Goal: Find specific page/section: Find specific page/section

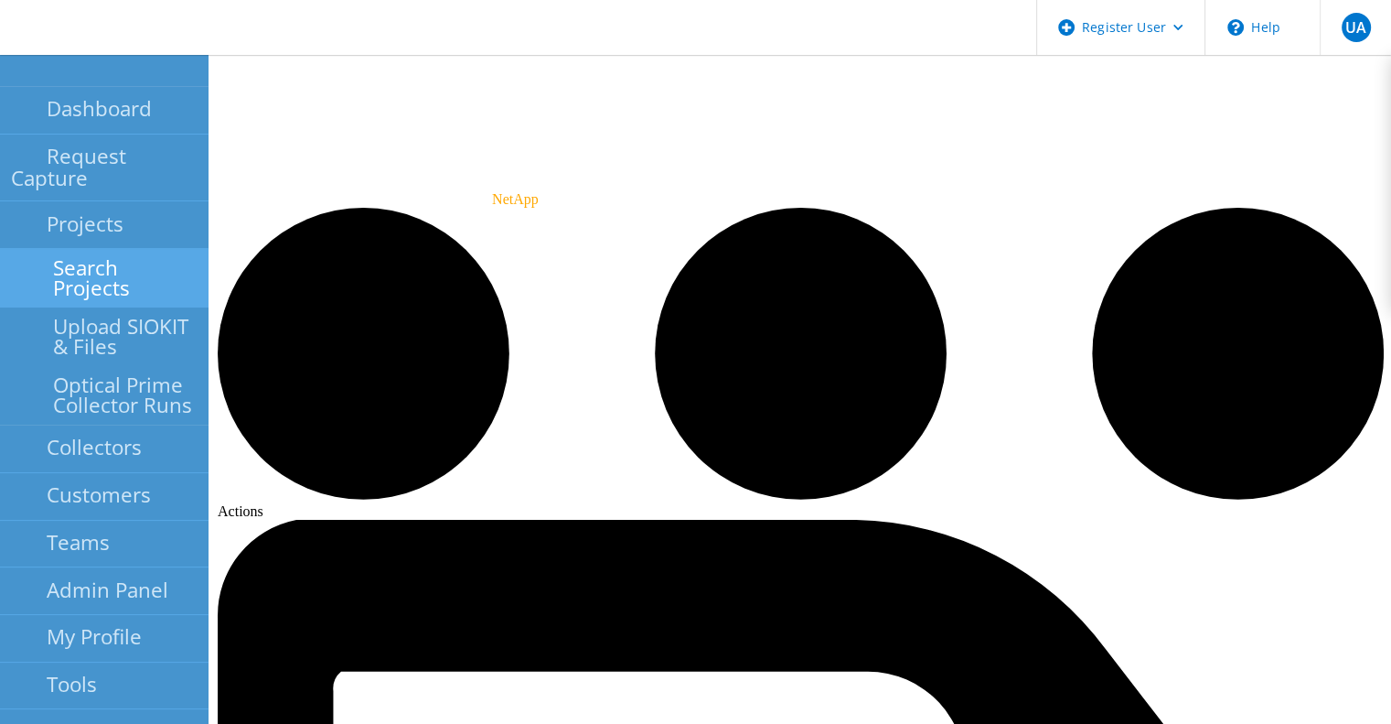
click at [113, 249] on link "Search Projects" at bounding box center [104, 278] width 209 height 59
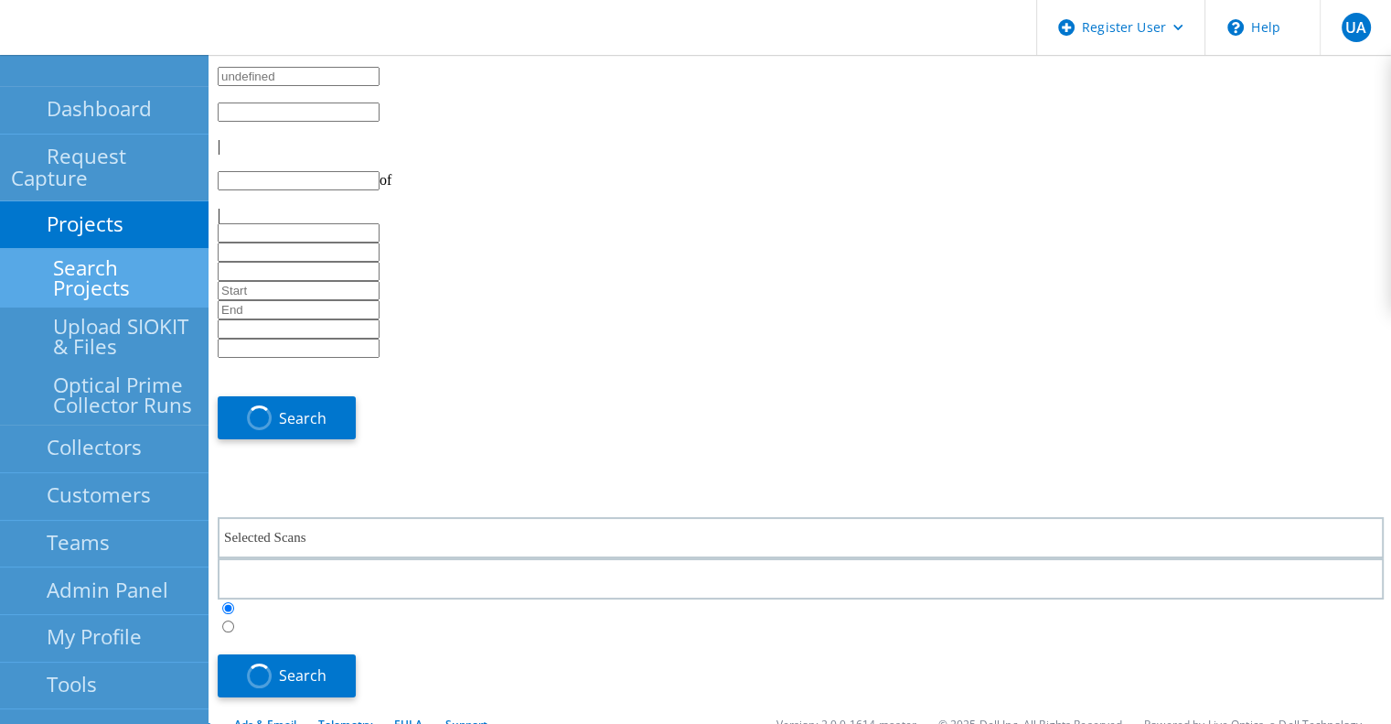
type input "1"
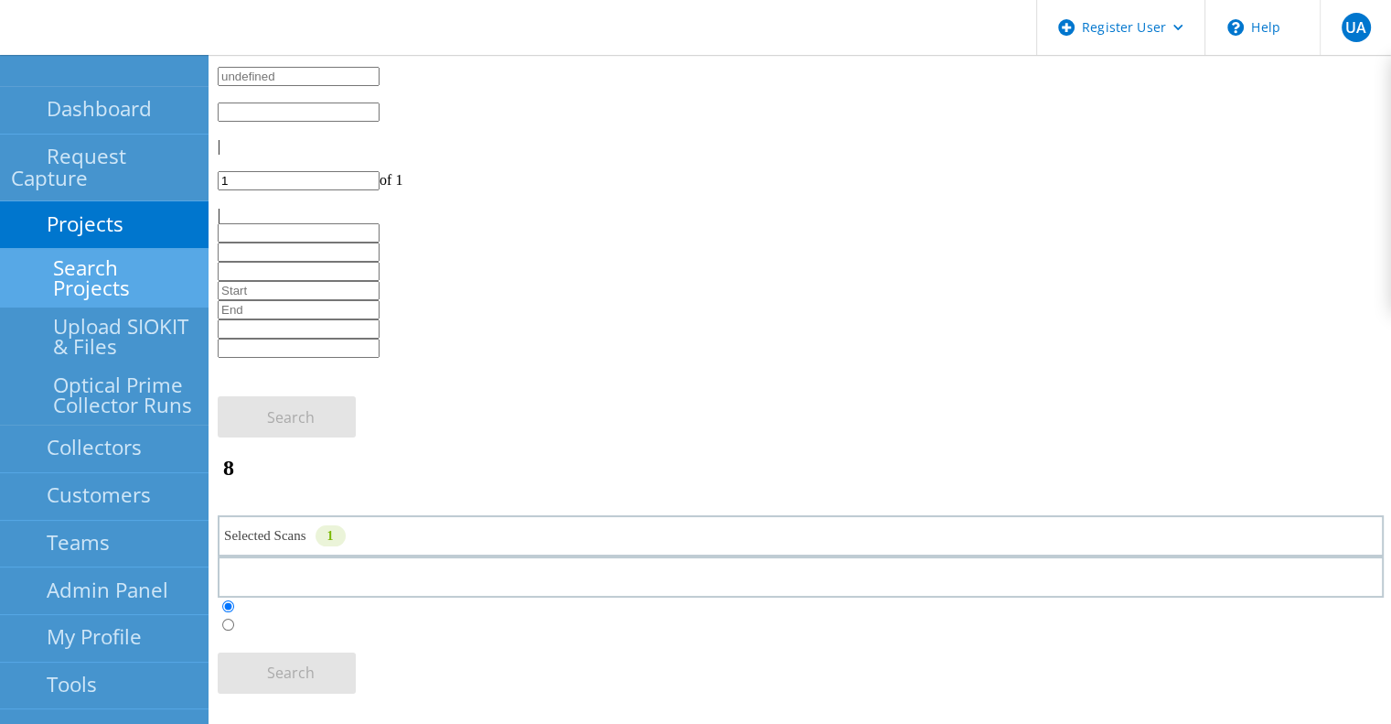
click at [237, 617] on label at bounding box center [237, 625] width 0 height 16
click at [234, 618] on input "radio" at bounding box center [228, 624] width 12 height 12
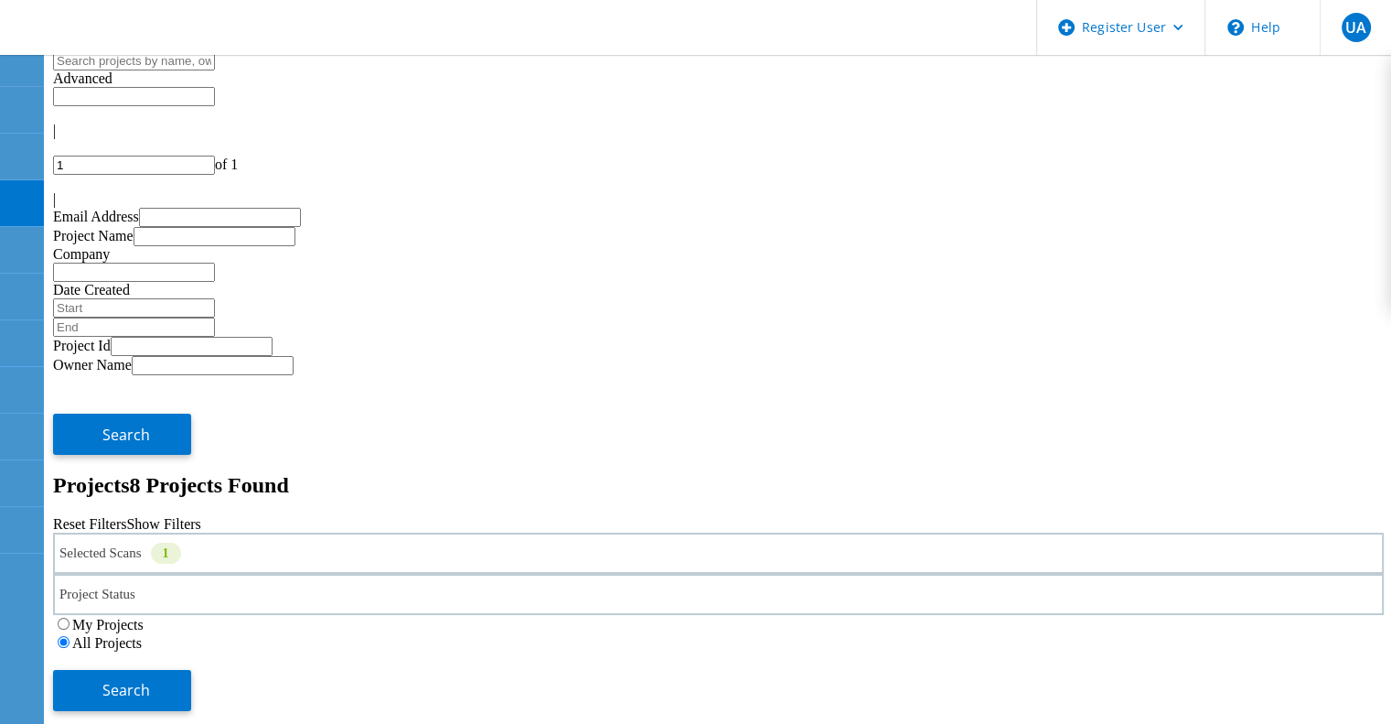
click at [378, 532] on div "Selected Scans 1" at bounding box center [718, 552] width 1331 height 41
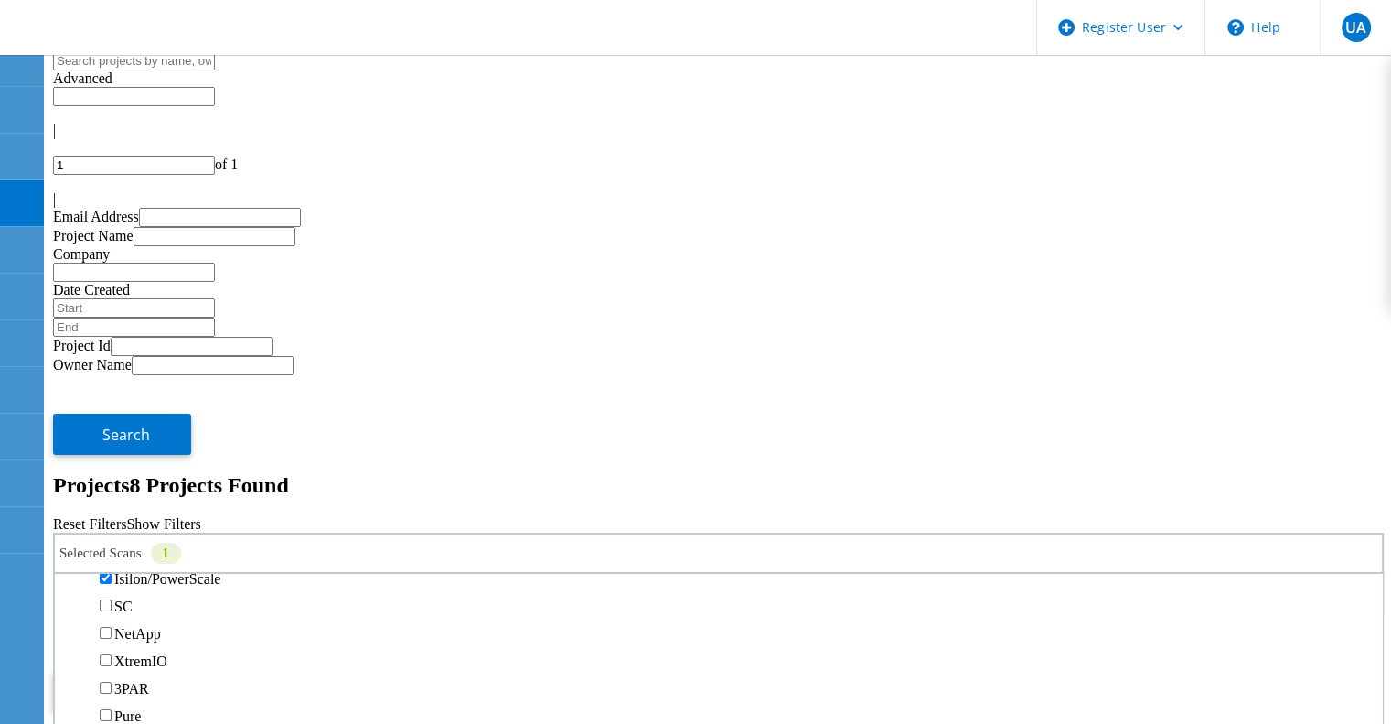
click at [220, 571] on label "Isilon/PowerScale" at bounding box center [167, 579] width 106 height 16
click at [112, 572] on input "Isilon/PowerScale" at bounding box center [106, 578] width 12 height 12
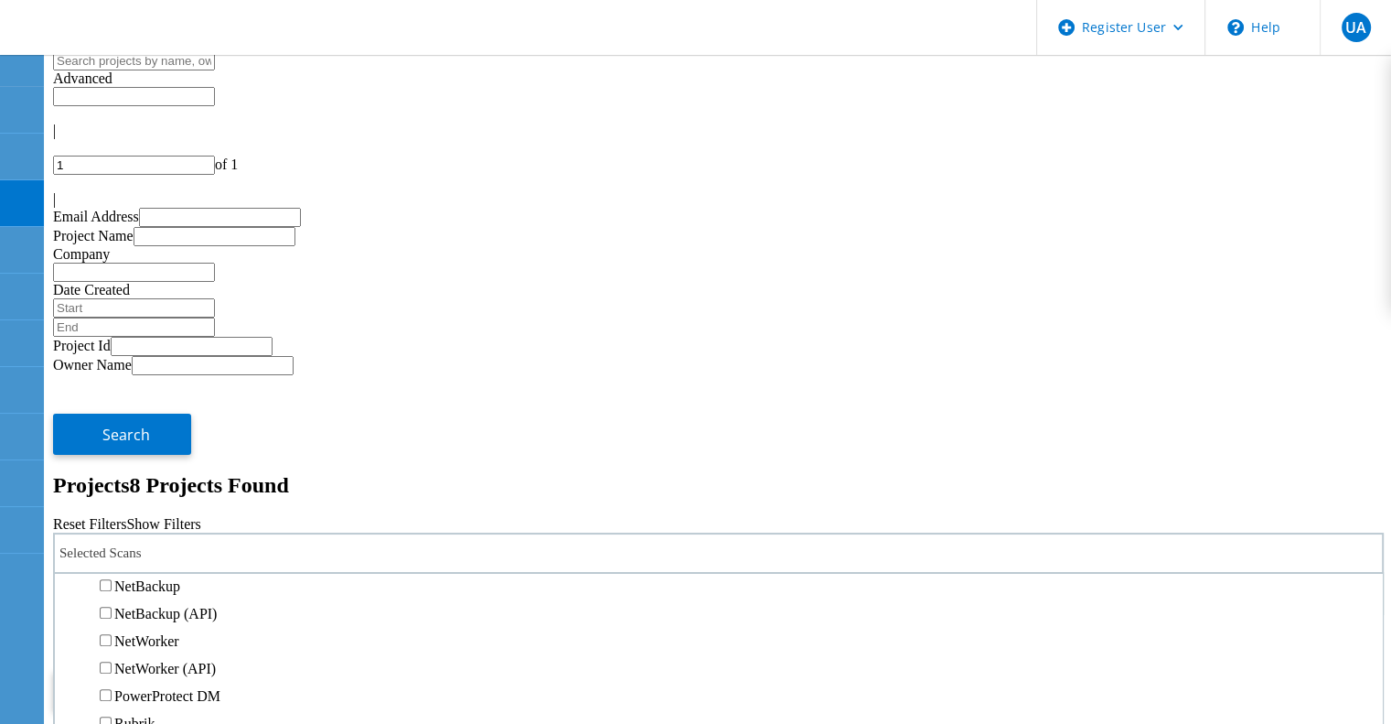
scroll to position [918, 0]
click at [160, 441] on label "Avamar" at bounding box center [137, 449] width 46 height 16
click at [112, 442] on input "Avamar" at bounding box center [106, 448] width 12 height 12
click at [150, 680] on span "Search" at bounding box center [126, 690] width 48 height 20
